Goal: Task Accomplishment & Management: Manage account settings

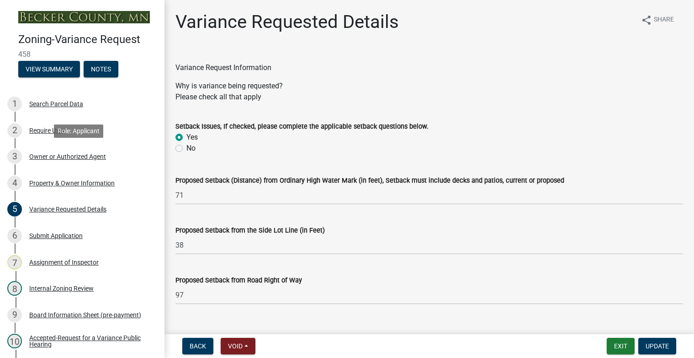
select select "edc6b78d-c029-41a6-a436-e6f76b5f0855"
select select "15bf2cec-1ca8-47a3-85db-999609351cbd"
select select "7b4e921e-23d5-43ad-813a-b7a6ebdae9a4"
select select "bb2b5e43-03c1-4874-9abf-a65f400af928"
select select "8ea3e6c3-8fed-4904-aa20-2f643744aa0c"
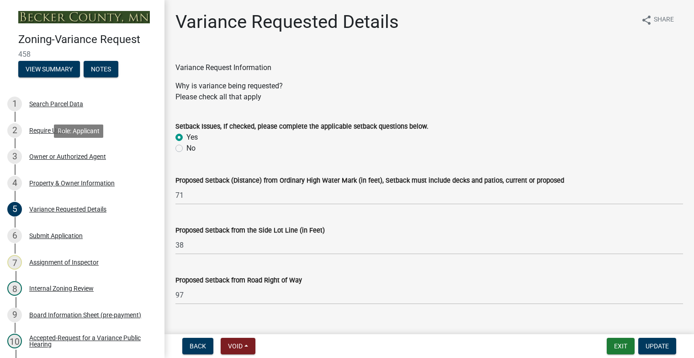
select select "860afd09-da87-482b-bca4-413f5cf53582"
select select "ee8740c3-f4d5-48cf-ad42-c8f7342b480c"
select select "1aa51e34-4f0a-4095-a3f3-287665056048"
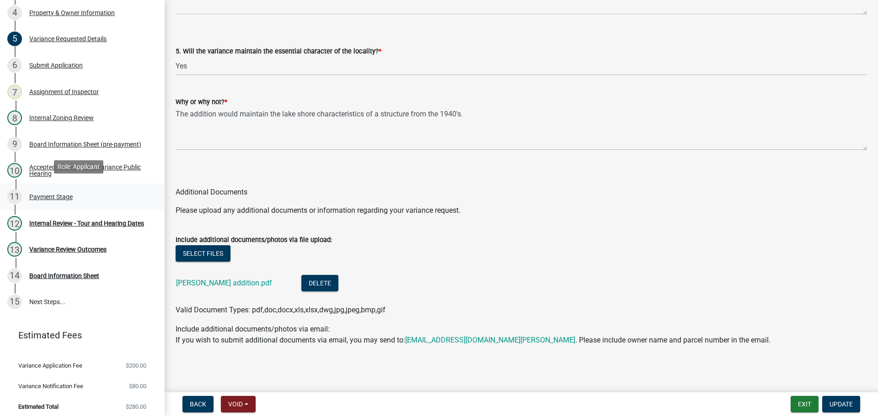
scroll to position [175, 0]
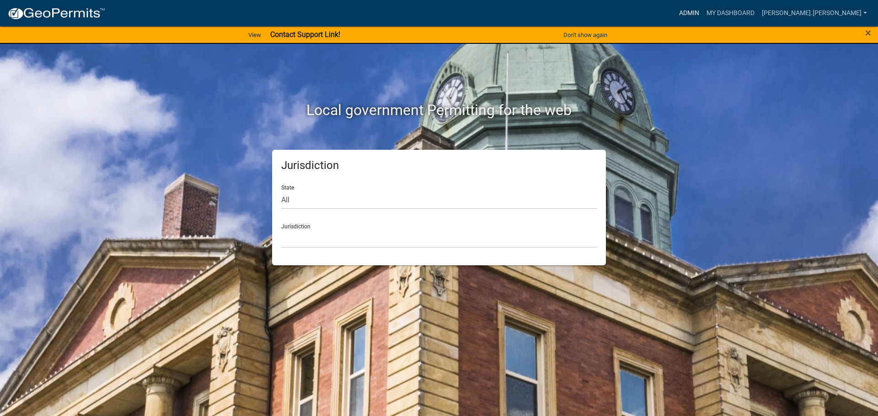
click at [703, 14] on link "Admin" at bounding box center [688, 13] width 27 height 17
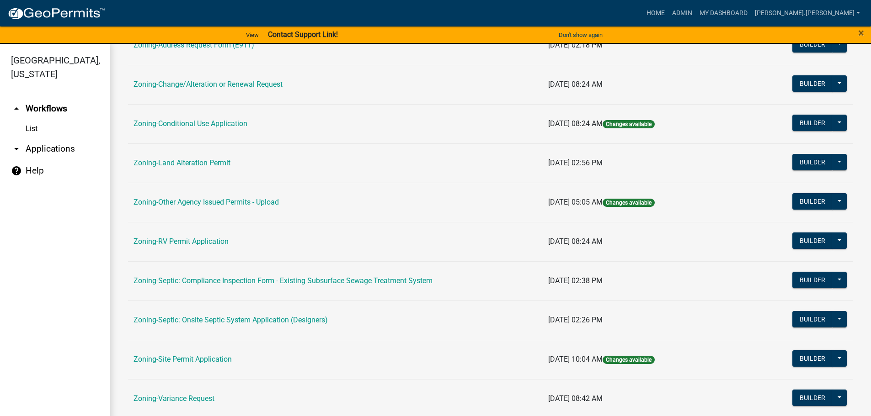
scroll to position [91, 0]
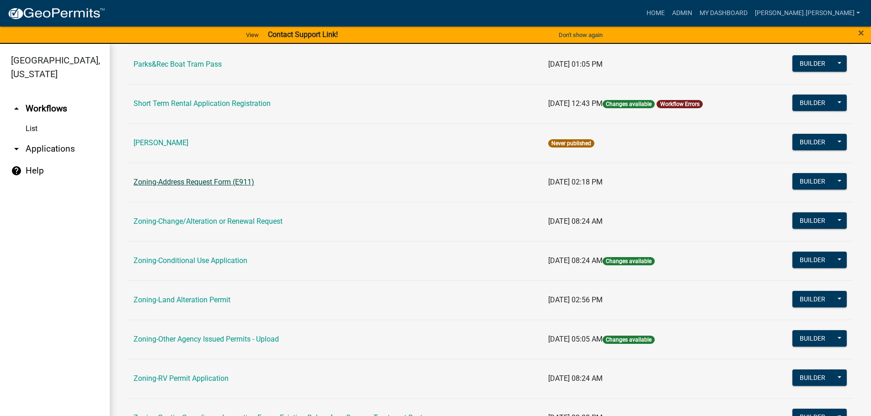
click at [176, 182] on link "Zoning-Address Request Form (E911)" at bounding box center [193, 182] width 121 height 9
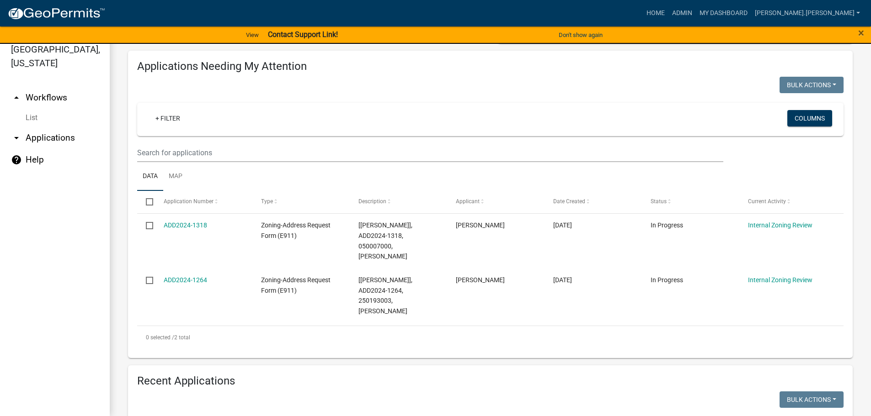
scroll to position [91, 0]
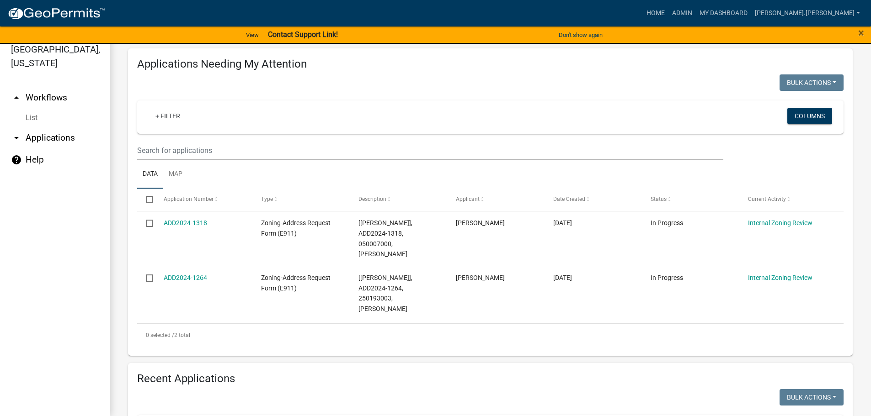
click at [336, 137] on wm-filter-builder "+ Filter Columns" at bounding box center [490, 130] width 706 height 59
drag, startPoint x: 335, startPoint y: 159, endPoint x: 337, endPoint y: 155, distance: 4.7
click at [335, 159] on input "text" at bounding box center [430, 150] width 586 height 19
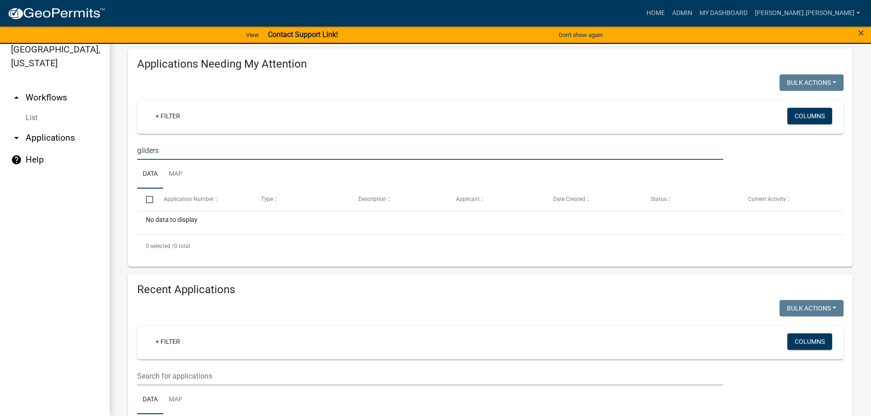
type input "gilders"
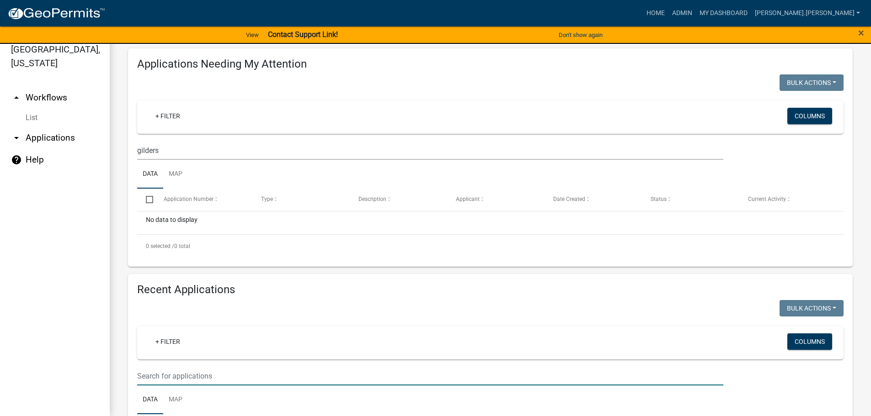
click at [287, 372] on input "text" at bounding box center [430, 376] width 586 height 19
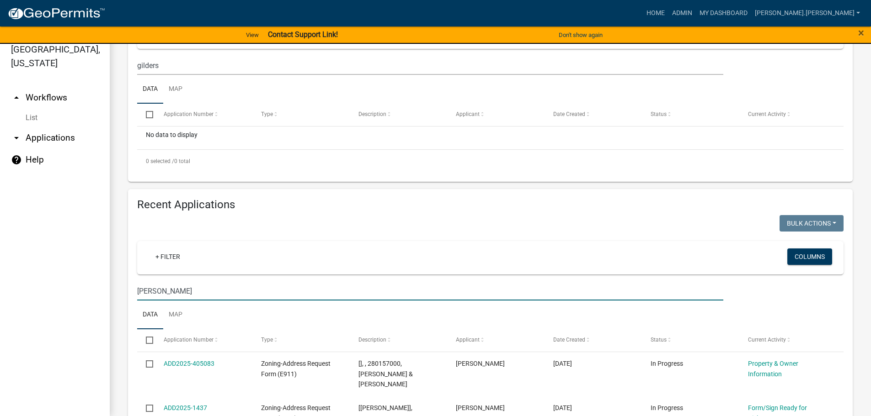
scroll to position [244, 0]
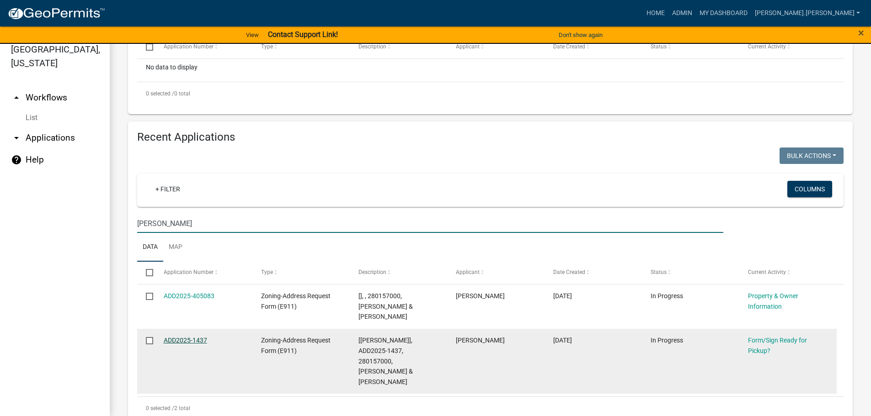
type input "gilder"
click at [192, 337] on link "ADD2025-1437" at bounding box center [185, 340] width 43 height 7
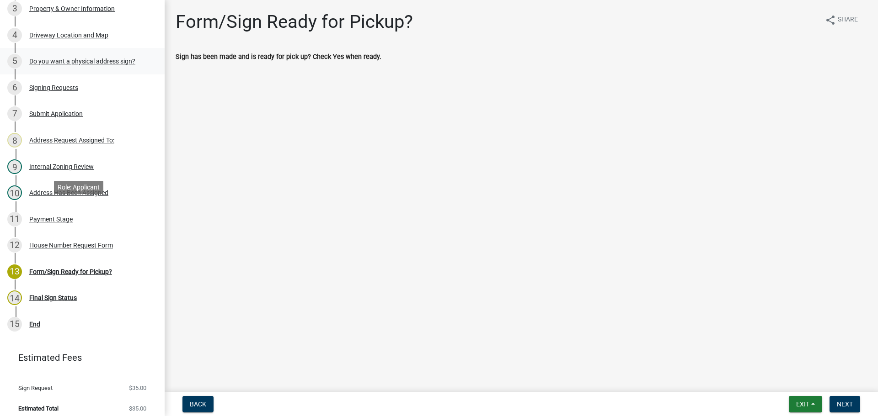
scroll to position [167, 0]
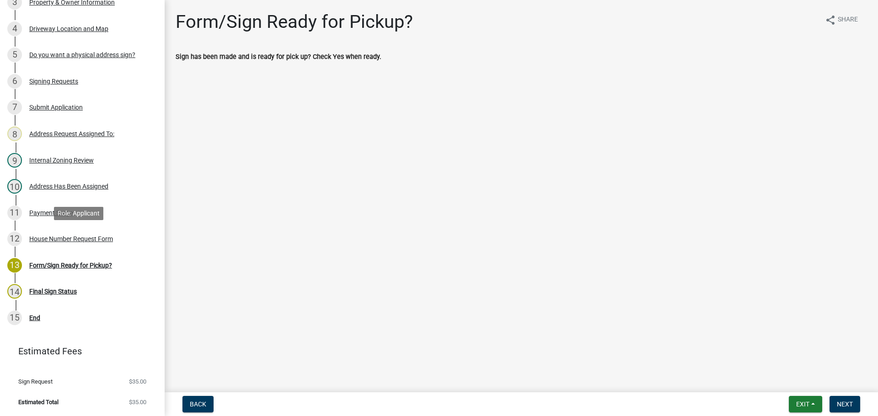
click at [71, 240] on div "House Number Request Form" at bounding box center [71, 239] width 84 height 6
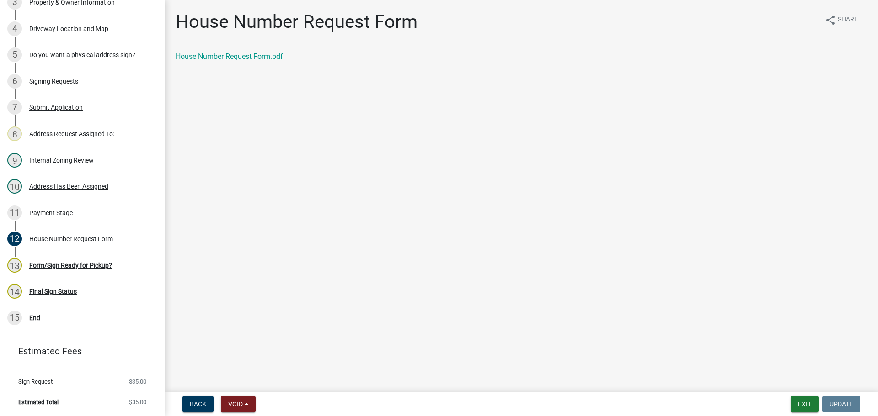
click at [250, 63] on div "House Number Request Form.pdf" at bounding box center [521, 60] width 705 height 18
click at [252, 57] on link "House Number Request Form.pdf" at bounding box center [229, 56] width 107 height 9
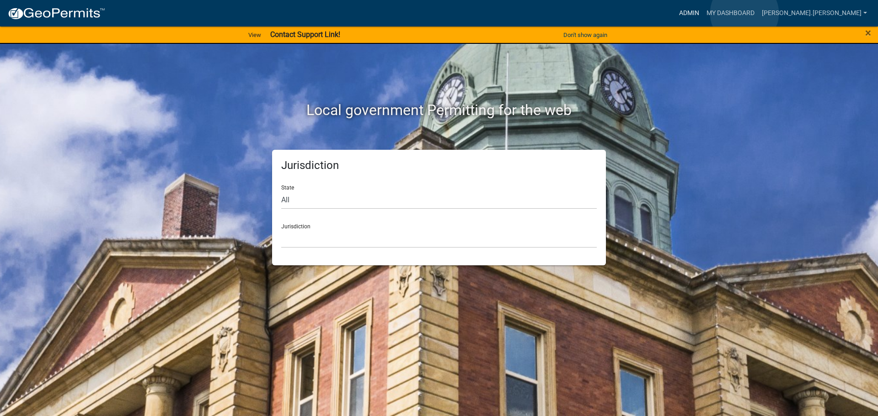
click at [703, 13] on link "Admin" at bounding box center [688, 13] width 27 height 17
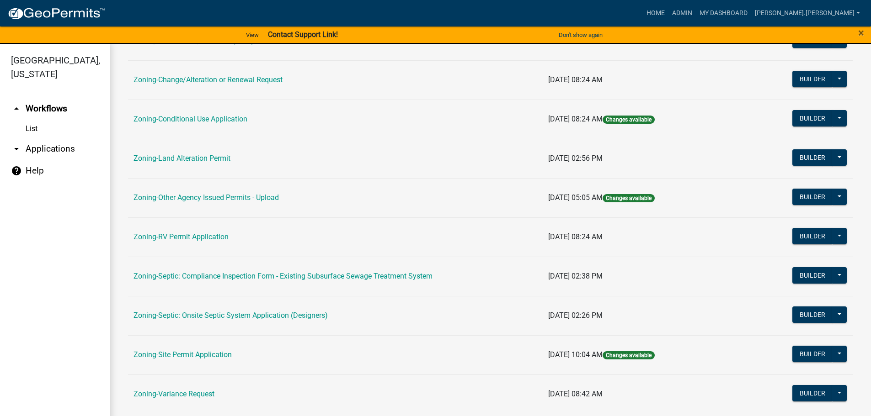
scroll to position [285, 0]
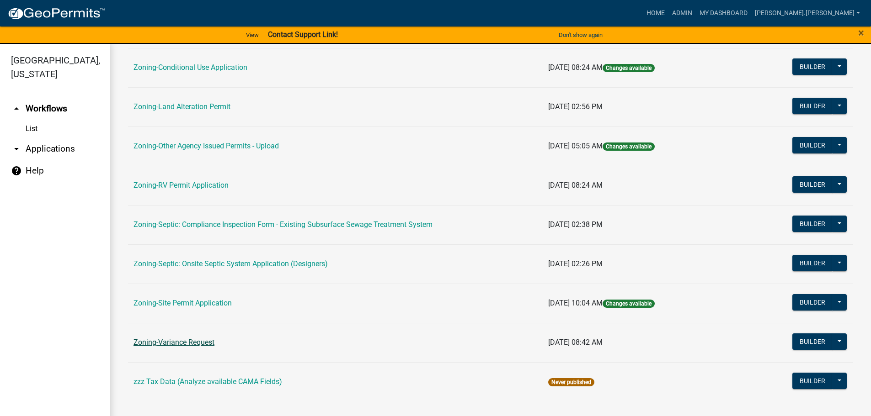
click at [199, 342] on link "Zoning-Variance Request" at bounding box center [173, 342] width 81 height 9
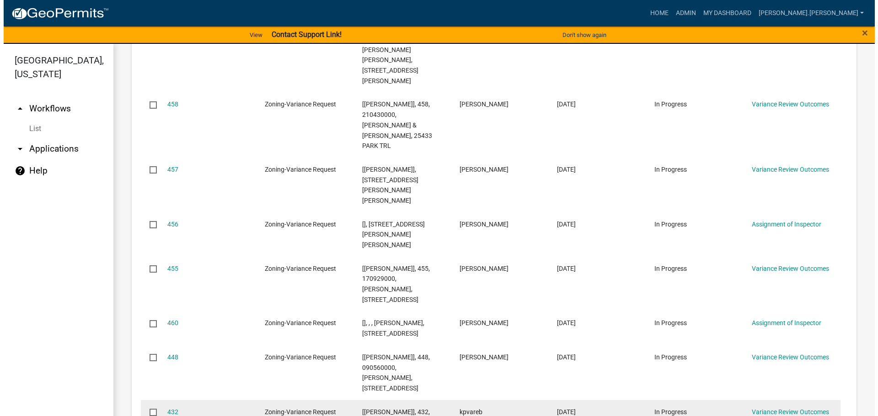
scroll to position [411, 0]
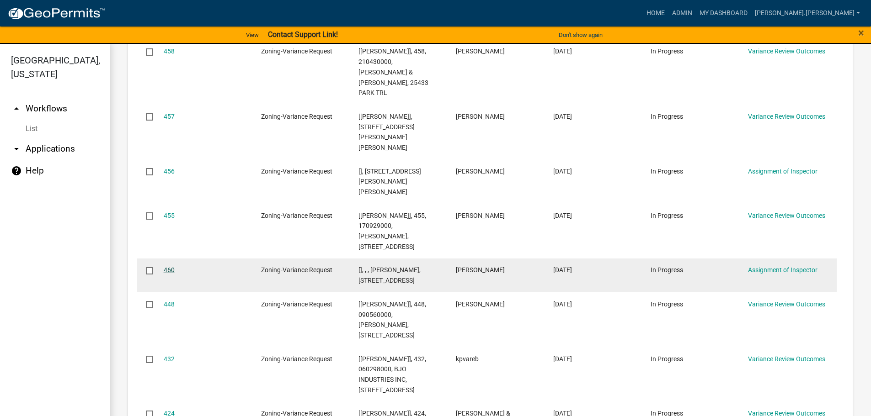
click at [165, 267] on link "460" at bounding box center [169, 270] width 11 height 7
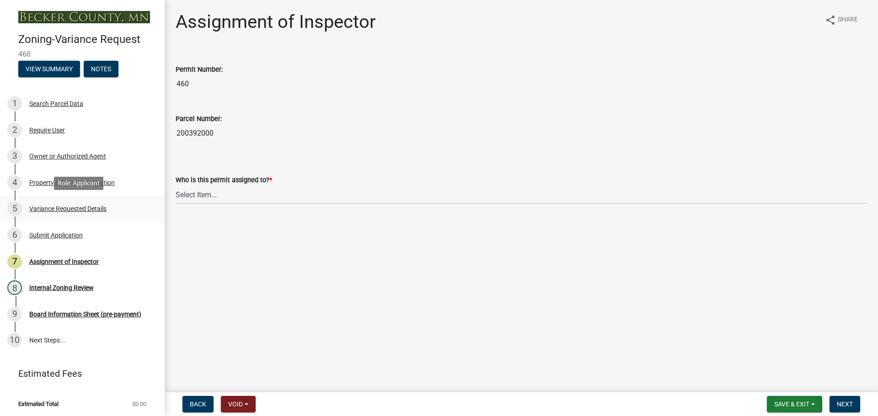
click at [67, 206] on div "Variance Requested Details" at bounding box center [67, 209] width 77 height 6
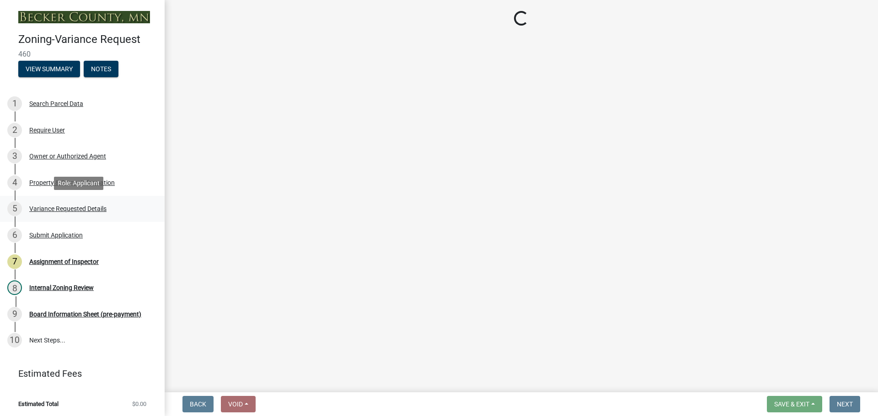
select select "edc6b78d-c029-41a6-a436-e6f76b5f0855"
select select "15bf2cec-1ca8-47a3-85db-999609351cbd"
select select "7b4e921e-23d5-43ad-813a-b7a6ebdae9a4"
select select "bb2b5e43-03c1-4874-9abf-a65f400af928"
select select "8ea3e6c3-8fed-4904-aa20-2f643744aa0c"
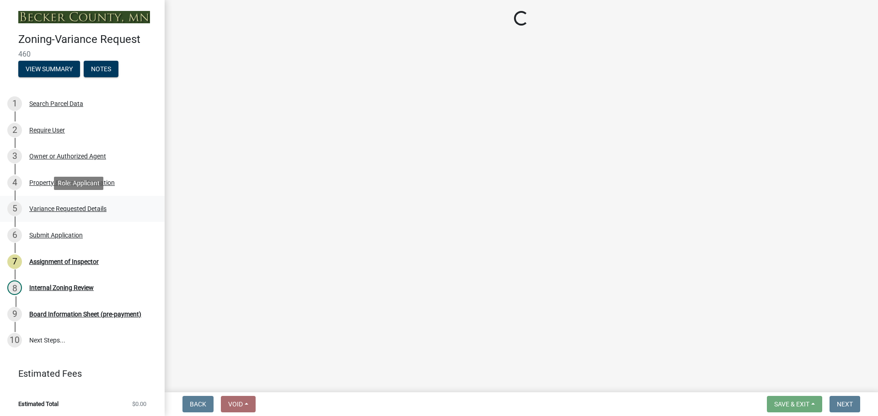
select select "860afd09-da87-482b-bca4-413f5cf53582"
select select "ee8740c3-f4d5-48cf-ad42-c8f7342b480c"
select select "1aa51e34-4f0a-4095-a3f3-287665056048"
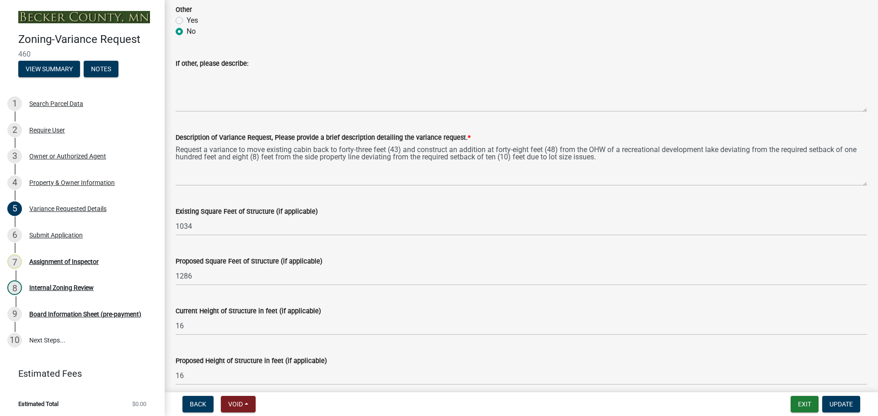
scroll to position [640, 0]
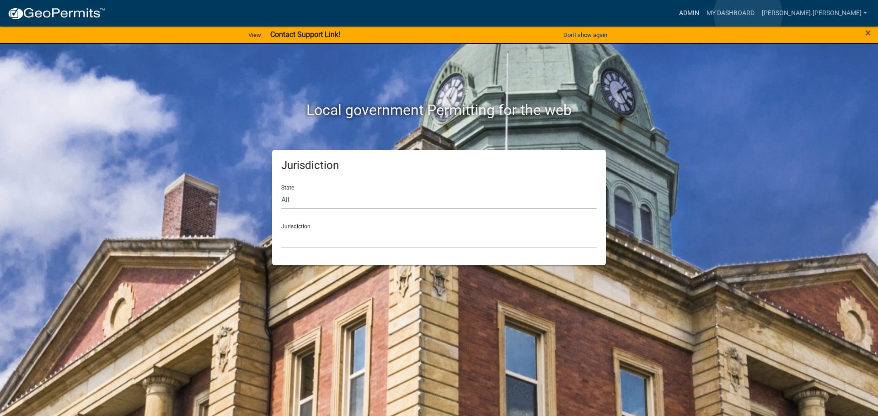
click at [703, 15] on link "Admin" at bounding box center [688, 13] width 27 height 17
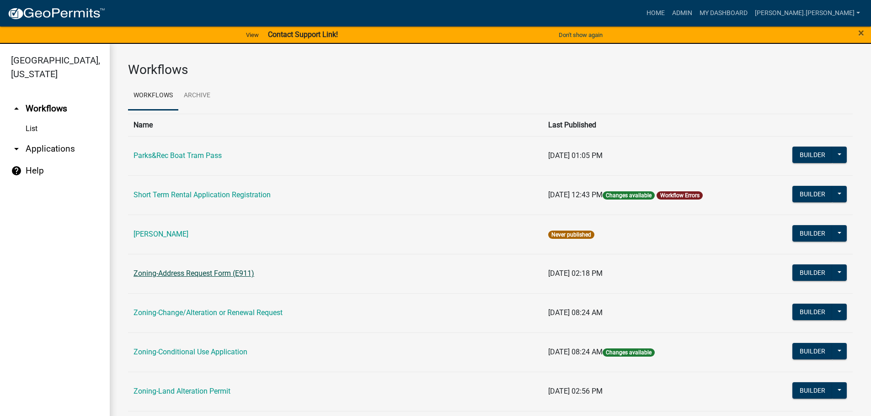
click at [227, 269] on link "Zoning-Address Request Form (E911)" at bounding box center [193, 273] width 121 height 9
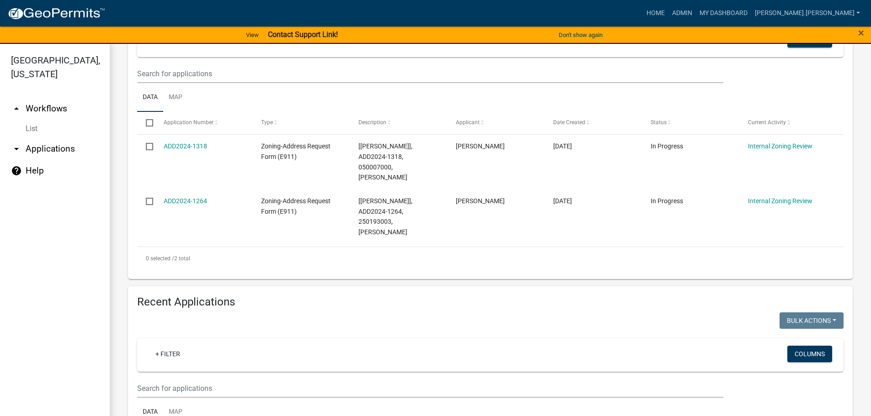
scroll to position [183, 0]
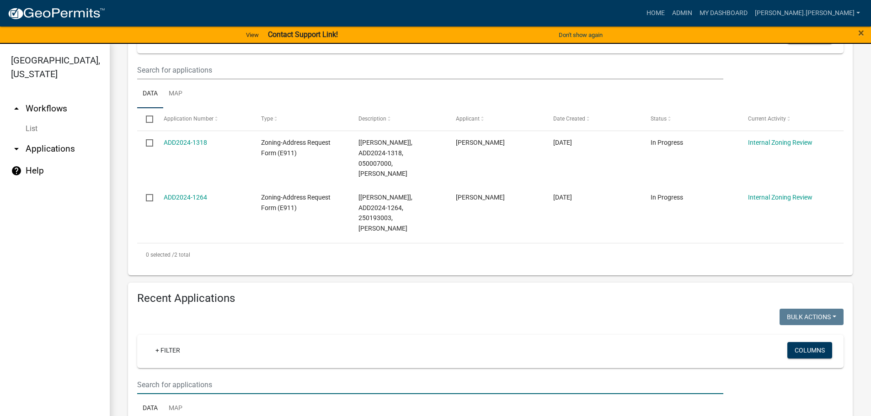
click at [245, 376] on input "text" at bounding box center [430, 385] width 586 height 19
type input "b"
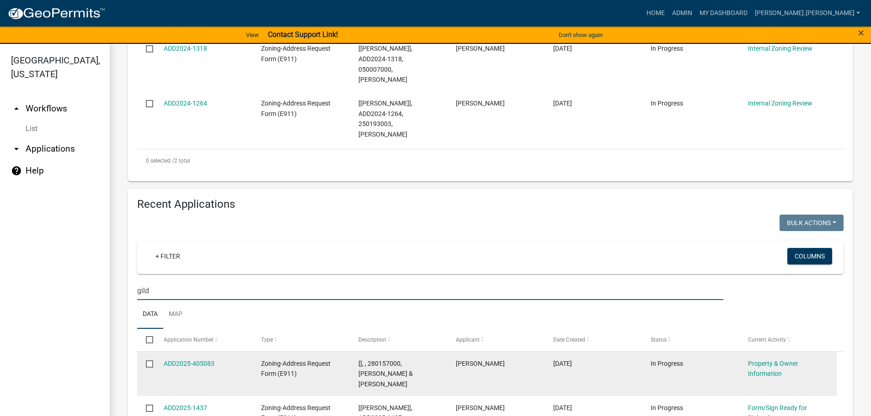
scroll to position [313, 0]
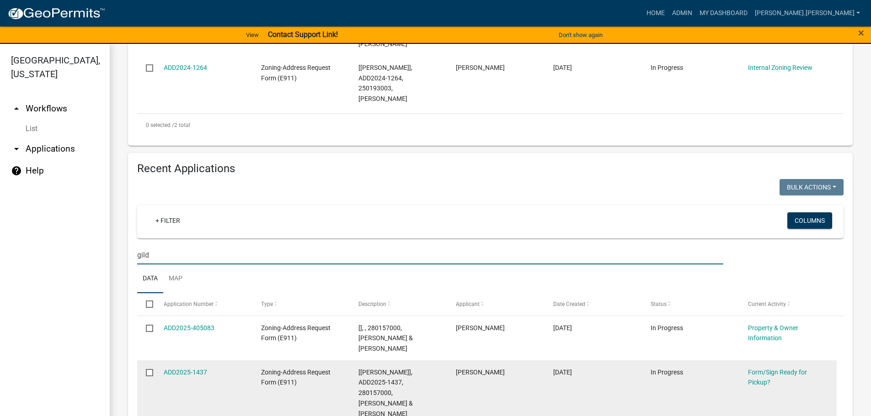
type input "gild"
drag, startPoint x: 220, startPoint y: 341, endPoint x: 162, endPoint y: 338, distance: 57.7
click at [162, 361] on datatable-body-cell "ADD2025-1437" at bounding box center [203, 393] width 97 height 65
copy link "ADD2025-1437"
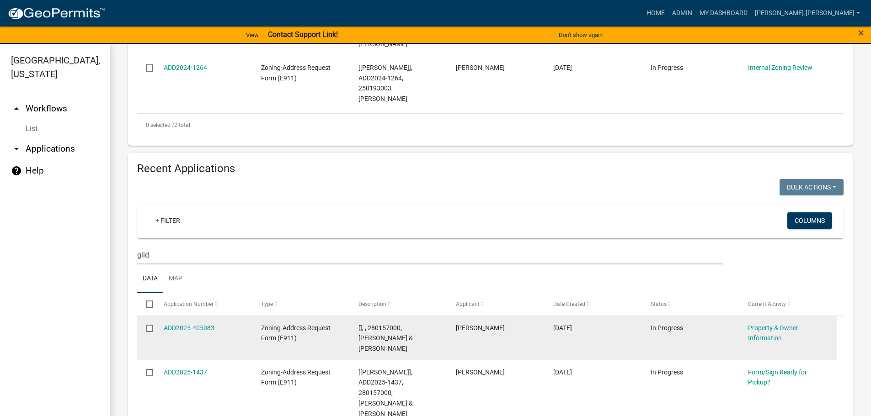
scroll to position [11, 0]
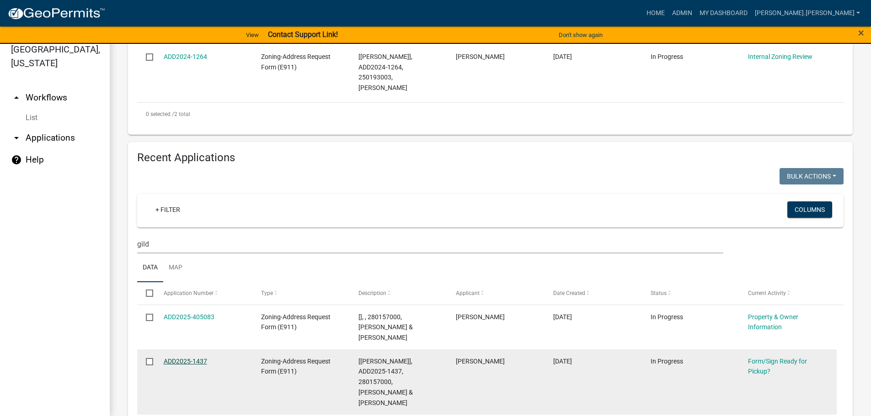
click at [192, 358] on link "ADD2025-1437" at bounding box center [185, 361] width 43 height 7
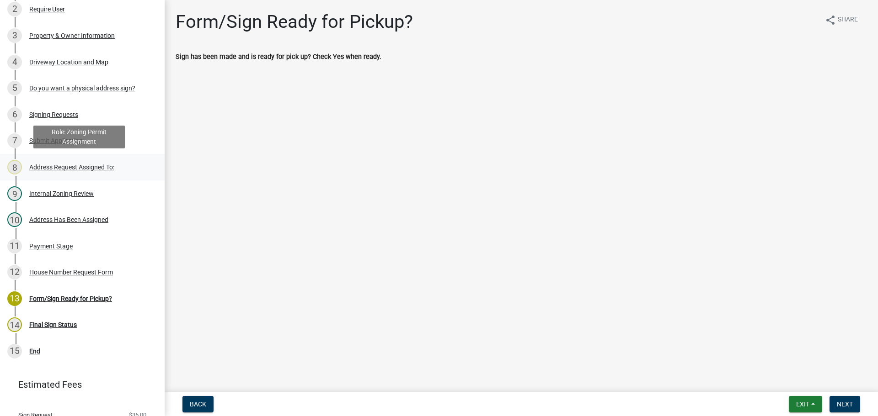
scroll to position [167, 0]
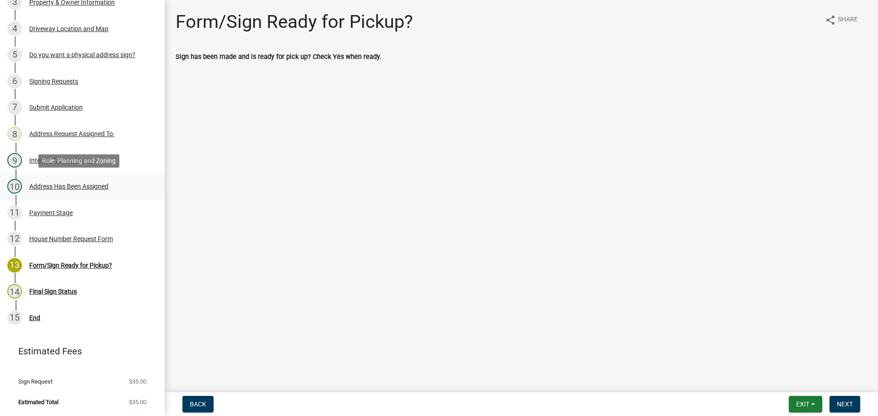
click at [54, 184] on div "Address Has Been Assigned" at bounding box center [68, 186] width 79 height 6
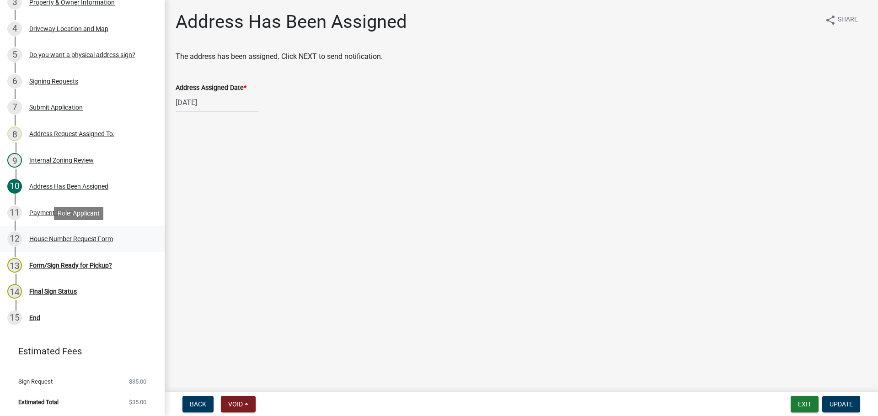
click at [72, 236] on div "House Number Request Form" at bounding box center [71, 239] width 84 height 6
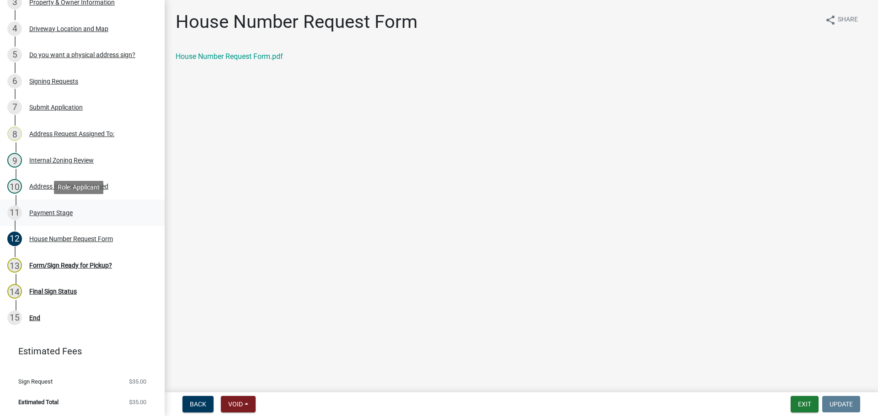
click at [41, 213] on div "Payment Stage" at bounding box center [50, 213] width 43 height 6
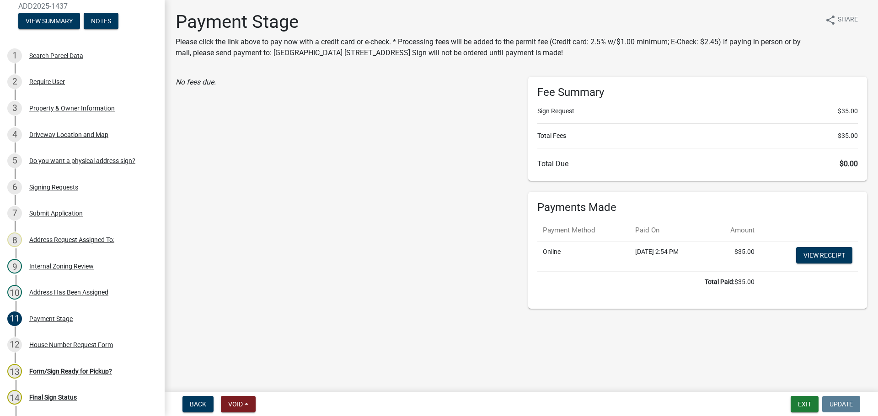
scroll to position [0, 0]
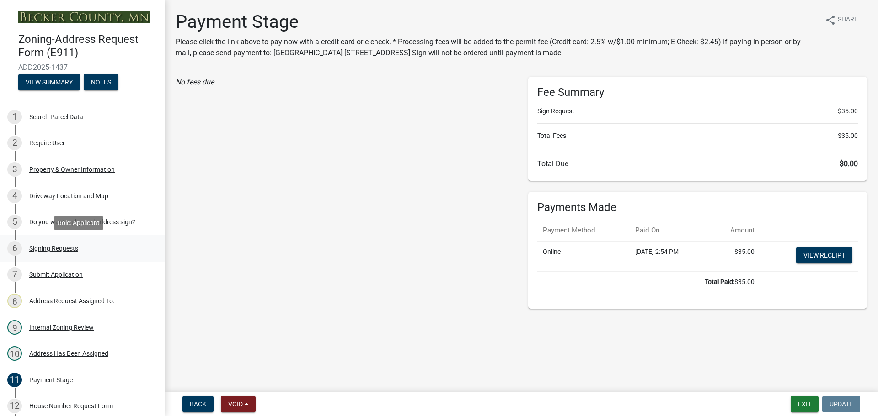
click at [155, 236] on link "6 Signing Requests" at bounding box center [82, 248] width 165 height 27
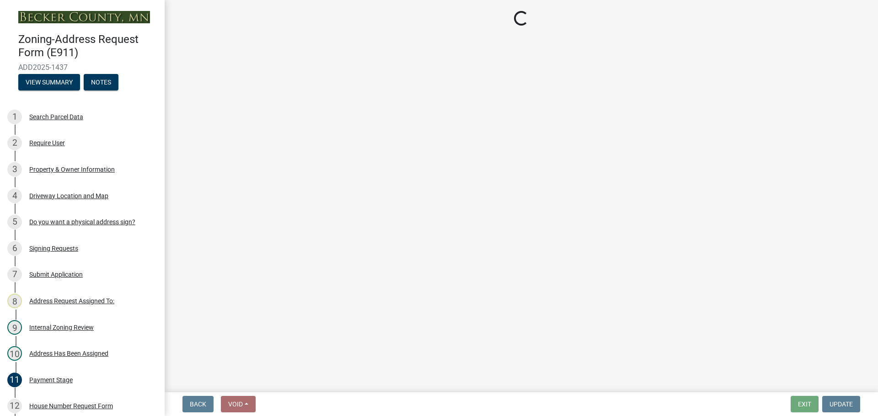
select select "760fcb49-d2e5-46dc-9698-fa85ee8719bd"
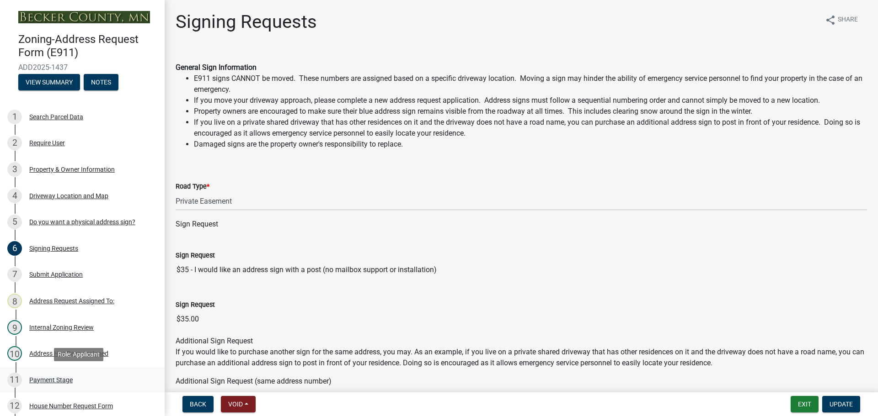
click at [63, 379] on div "Payment Stage" at bounding box center [50, 380] width 43 height 6
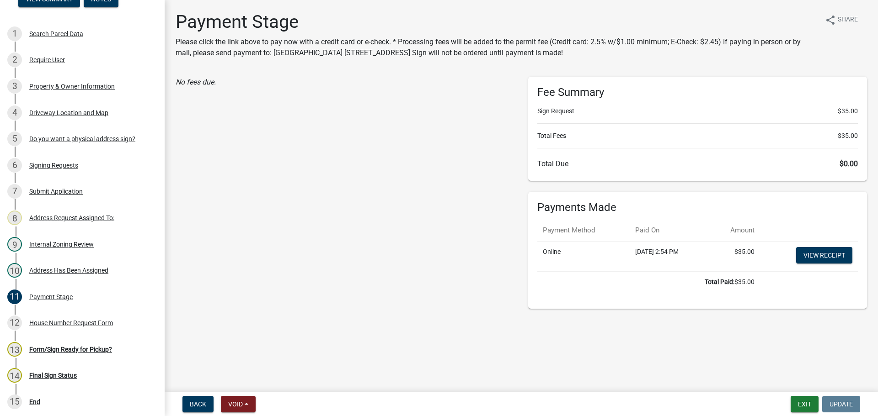
scroll to position [96, 0]
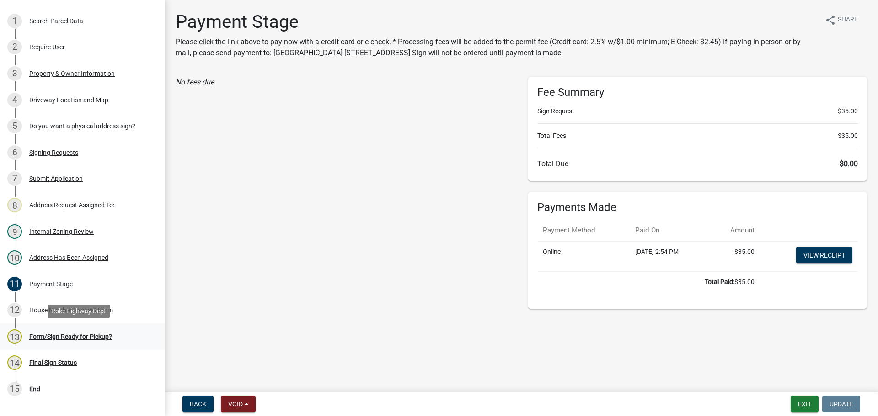
click at [79, 336] on div "Form/Sign Ready for Pickup?" at bounding box center [70, 337] width 83 height 6
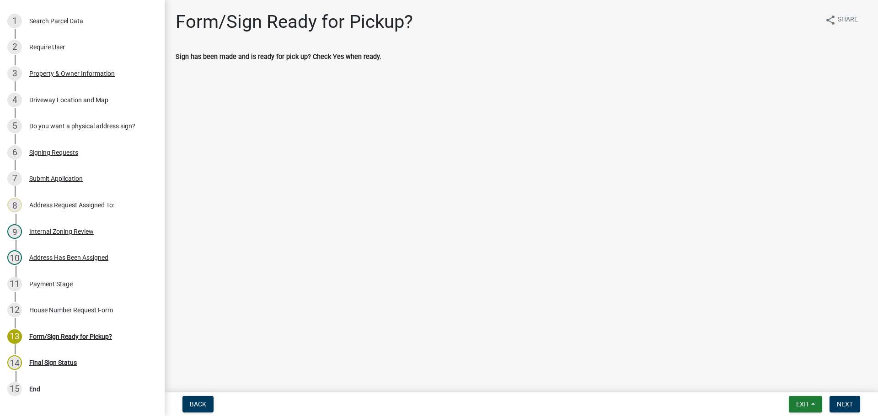
click at [470, 261] on main "Form/Sign Ready for Pickup? share Share Sign has been made and is ready for pic…" at bounding box center [521, 194] width 713 height 389
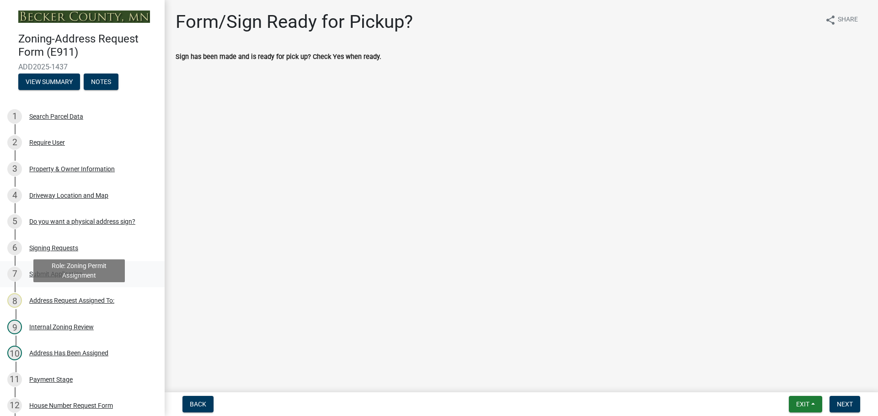
scroll to position [0, 0]
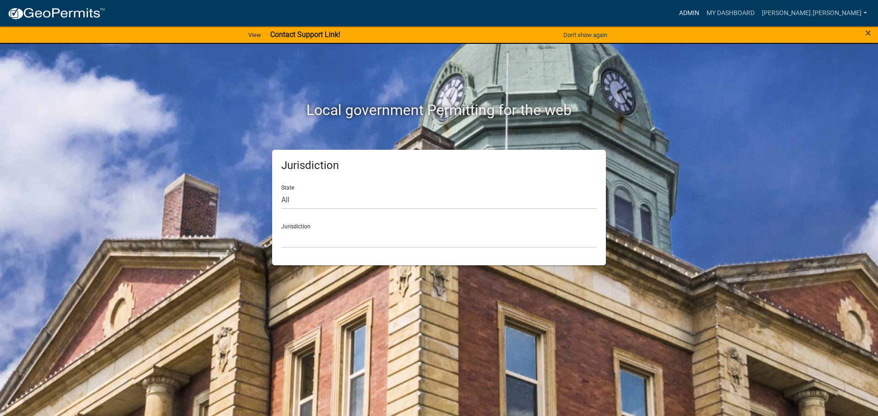
click at [703, 7] on link "Admin" at bounding box center [688, 13] width 27 height 17
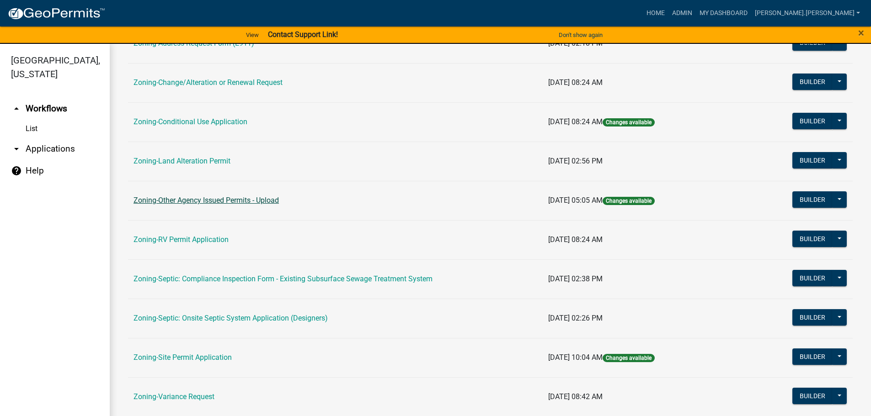
scroll to position [148, 0]
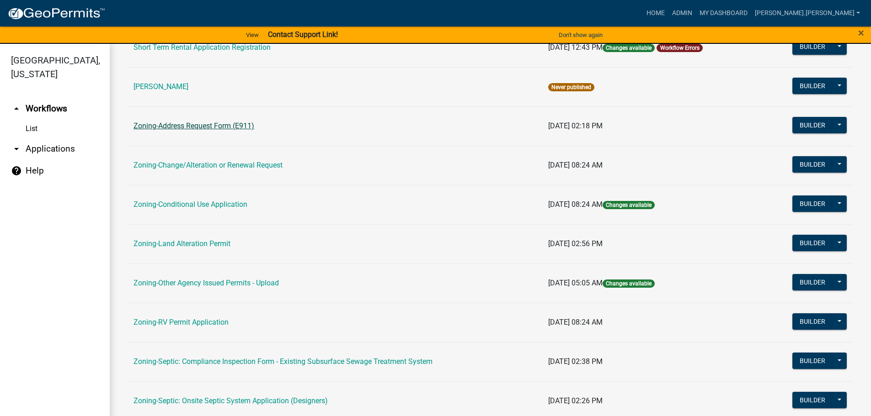
click at [191, 129] on link "Zoning-Address Request Form (E911)" at bounding box center [193, 126] width 121 height 9
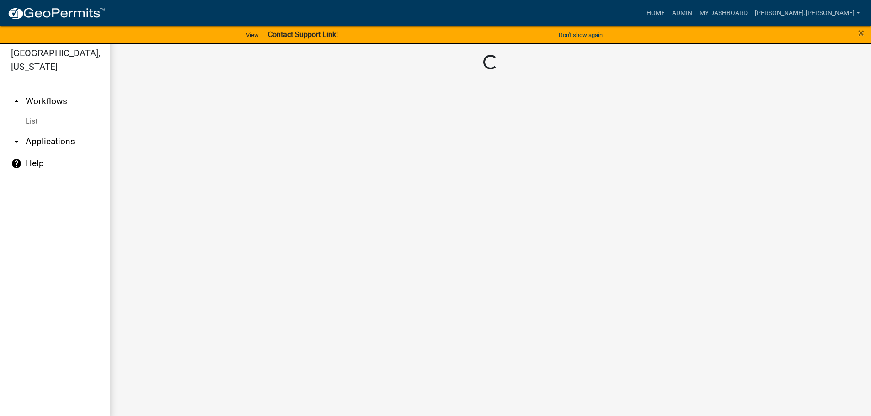
scroll to position [11, 0]
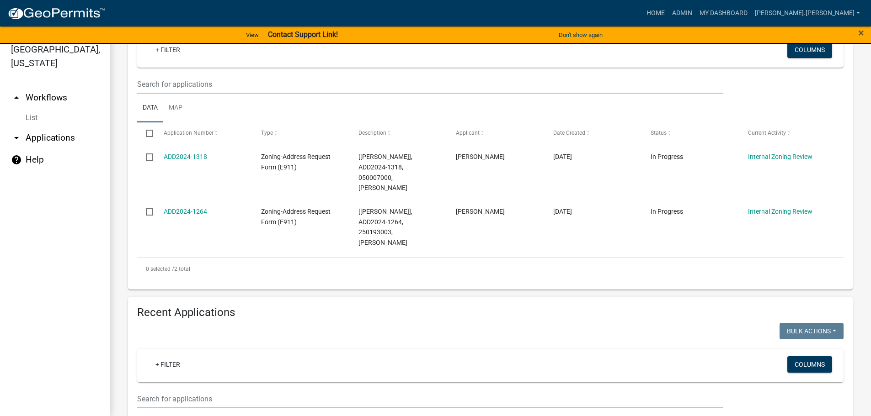
scroll to position [274, 0]
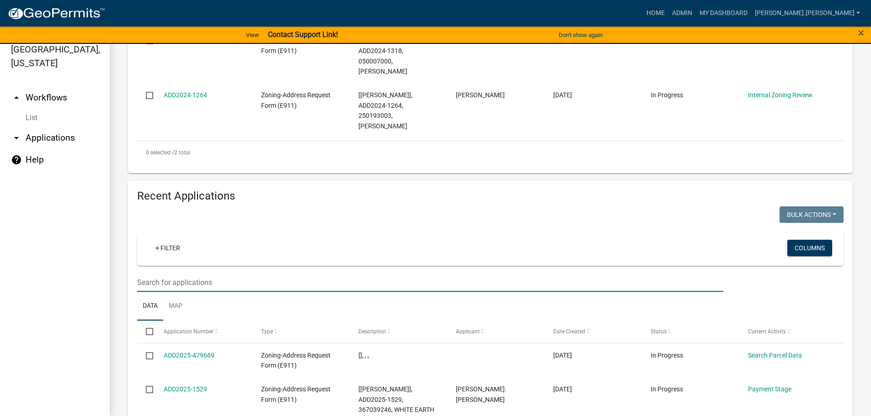
click at [232, 273] on input "text" at bounding box center [430, 282] width 586 height 19
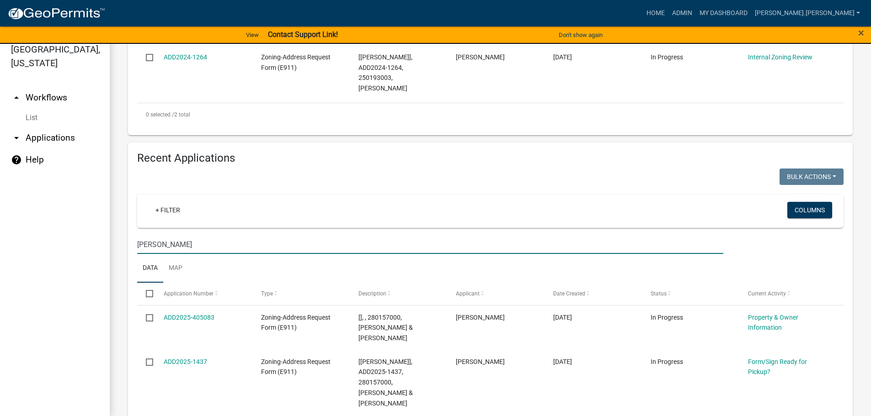
scroll to position [313, 0]
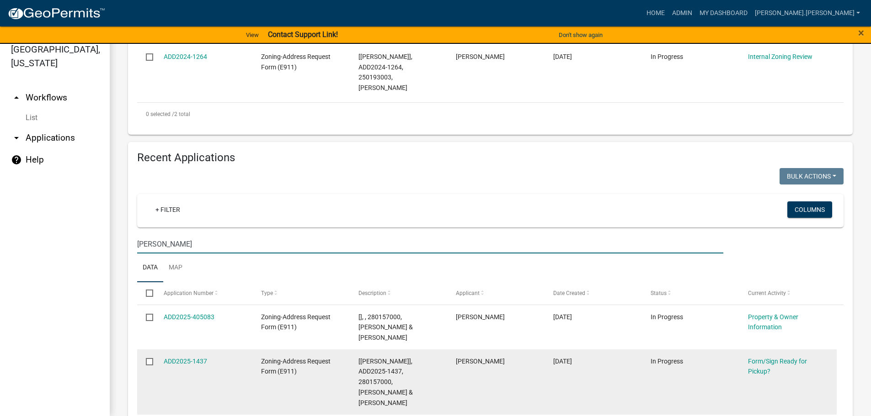
type input "[PERSON_NAME]"
click at [195, 350] on datatable-body-cell "ADD2025-1437" at bounding box center [203, 382] width 97 height 65
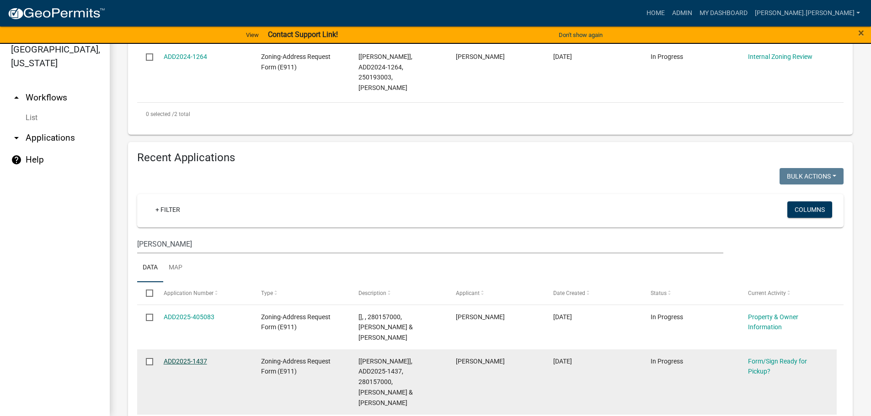
click at [193, 358] on link "ADD2025-1437" at bounding box center [185, 361] width 43 height 7
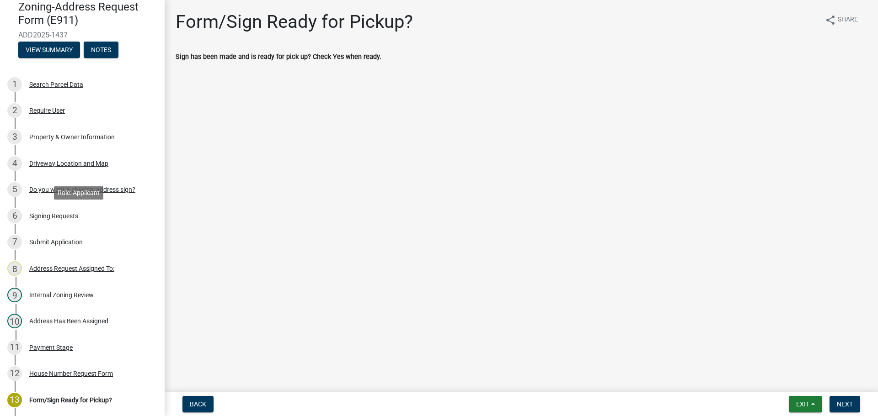
scroll to position [30, 0]
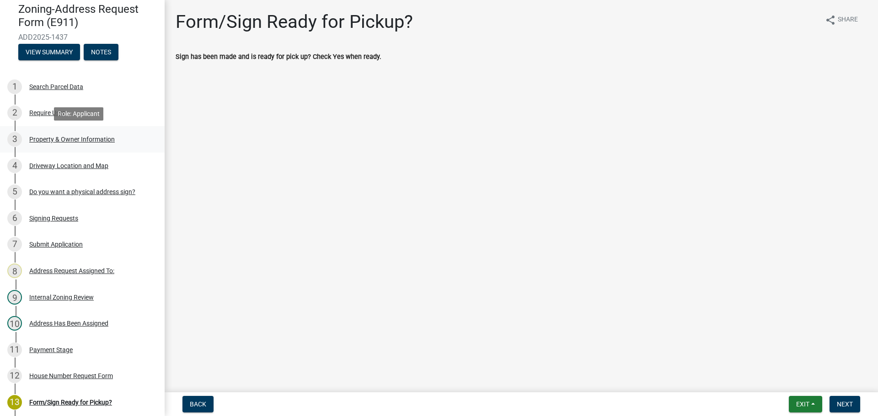
click at [67, 139] on div "Property & Owner Information" at bounding box center [71, 139] width 85 height 6
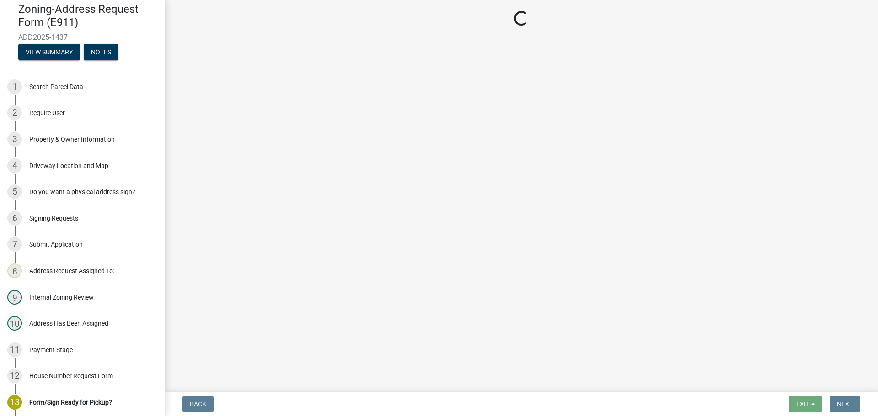
select select "cf53f415-832d-4731-80b1-fecacc6d8844"
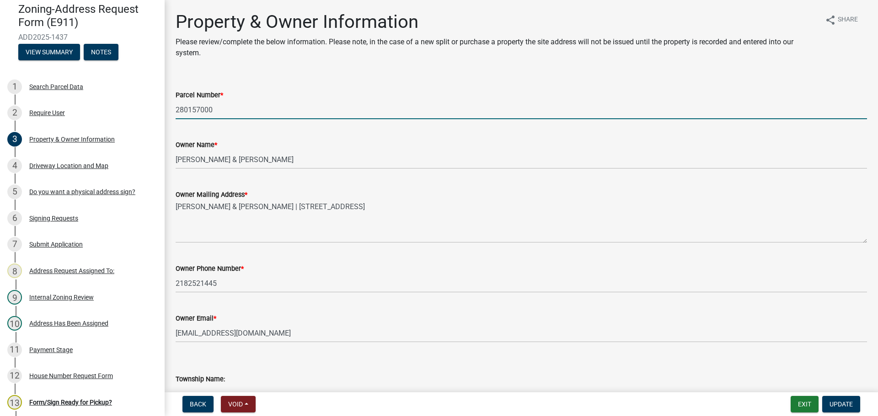
click at [191, 110] on input "280157000" at bounding box center [521, 110] width 691 height 19
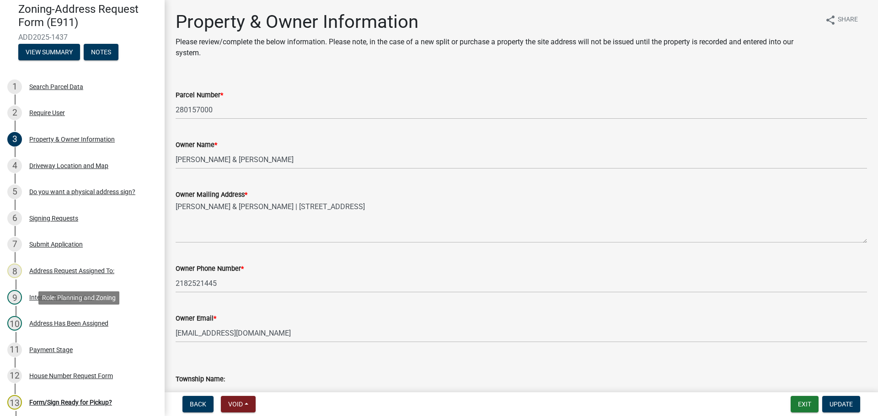
click at [59, 326] on div "Address Has Been Assigned" at bounding box center [68, 323] width 79 height 6
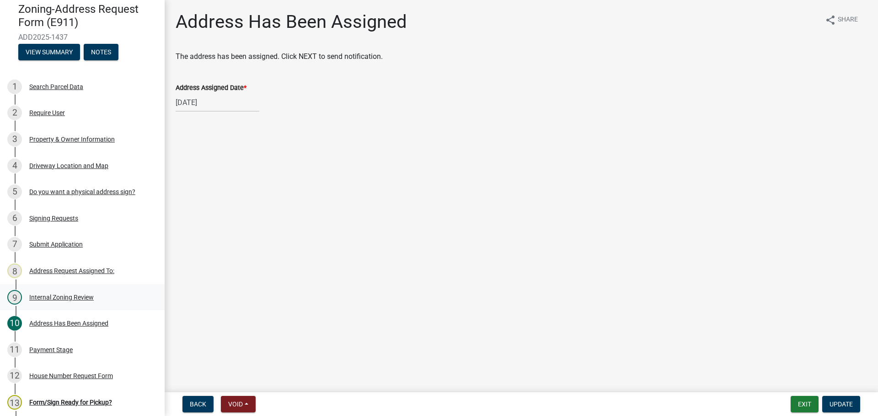
click at [61, 297] on div "Internal Zoning Review" at bounding box center [61, 297] width 64 height 6
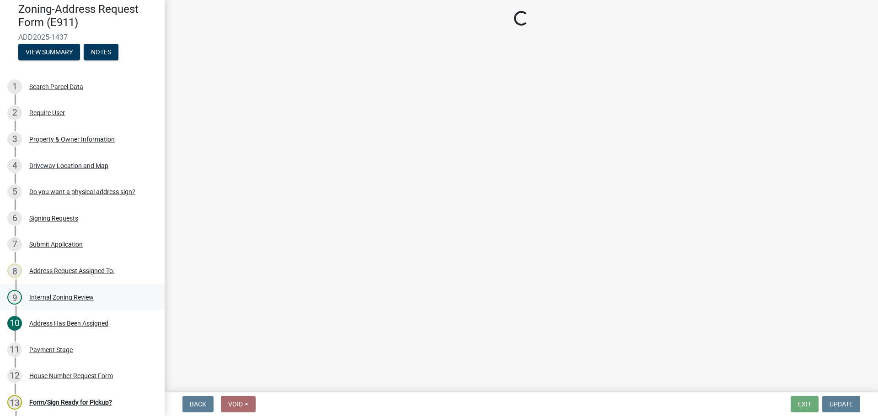
select select "95d62b51-8b37-49eb-bc9d-8051a0c32c19"
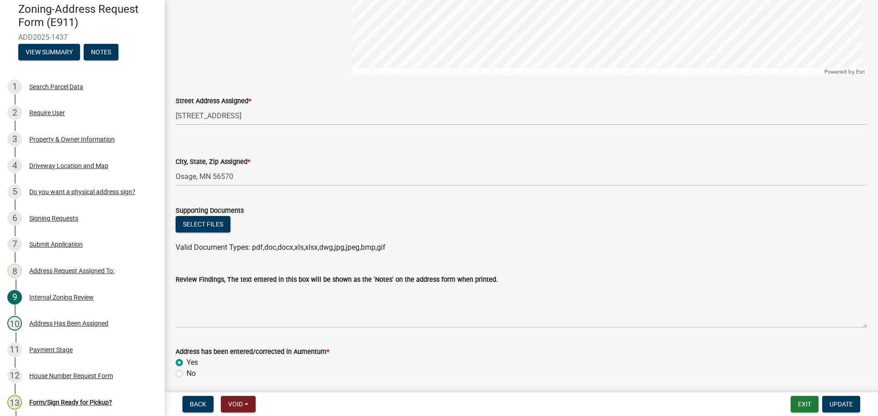
scroll to position [960, 0]
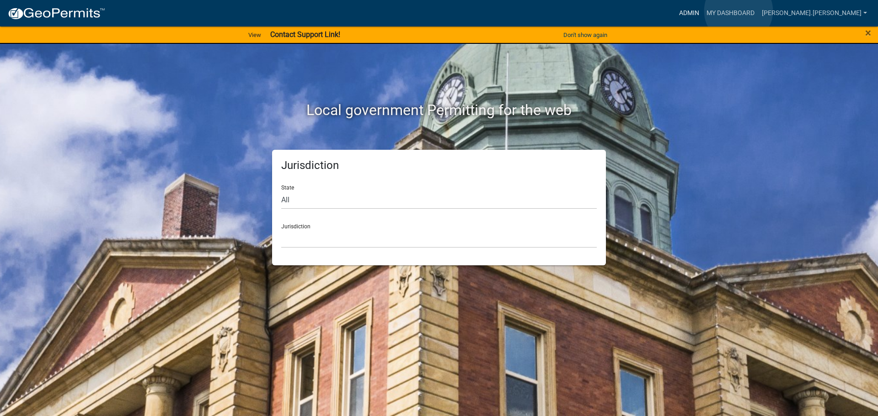
click at [703, 11] on link "Admin" at bounding box center [688, 13] width 27 height 17
